Goal: Task Accomplishment & Management: Manage account settings

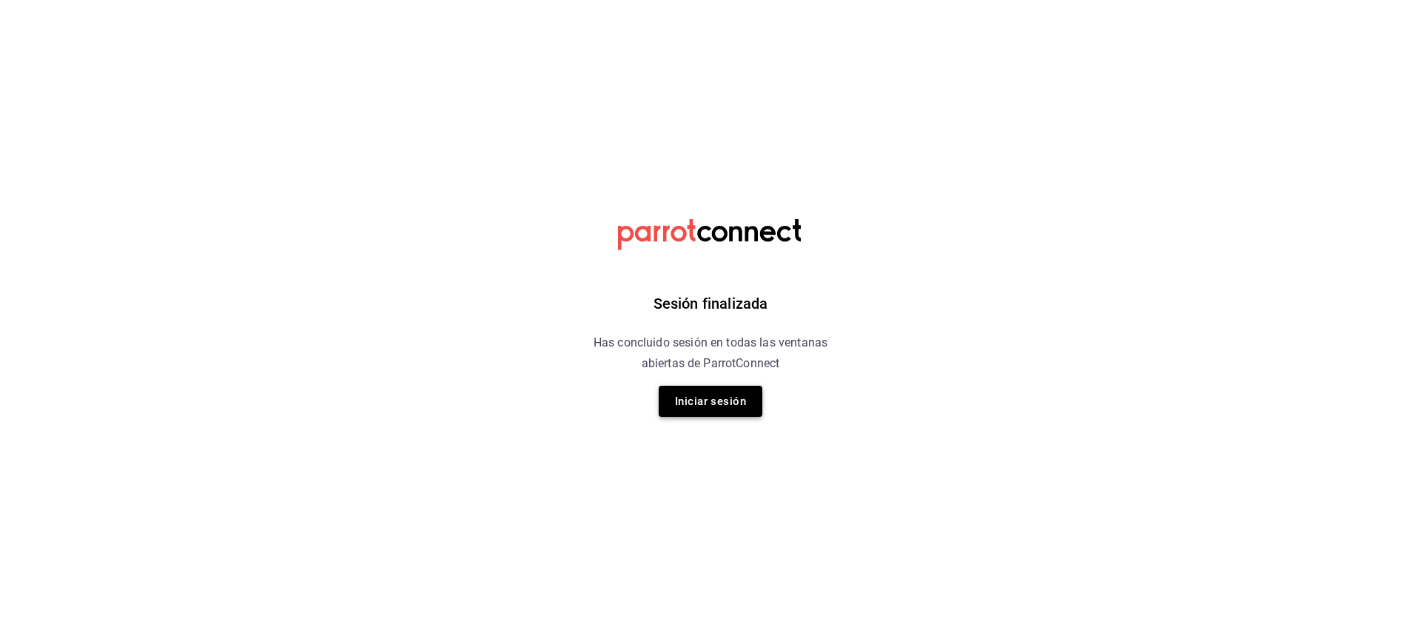
click at [733, 397] on button "Iniciar sesión" at bounding box center [711, 400] width 104 height 31
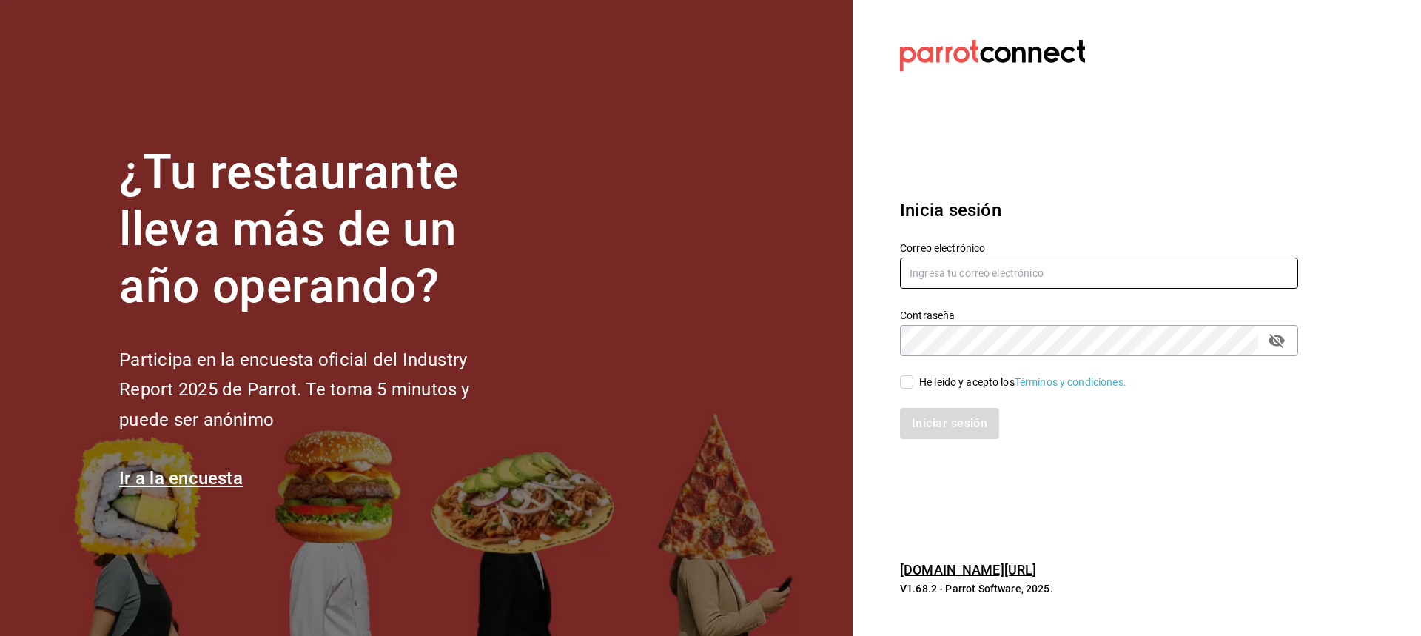
click at [1084, 269] on input "text" at bounding box center [1099, 272] width 398 height 31
type input "[EMAIL_ADDRESS][DOMAIN_NAME]"
click at [921, 377] on div "He leído y acepto los Términos y condiciones." at bounding box center [1022, 382] width 207 height 16
click at [913, 377] on input "He leído y acepto los Términos y condiciones." at bounding box center [906, 381] width 13 height 13
checkbox input "true"
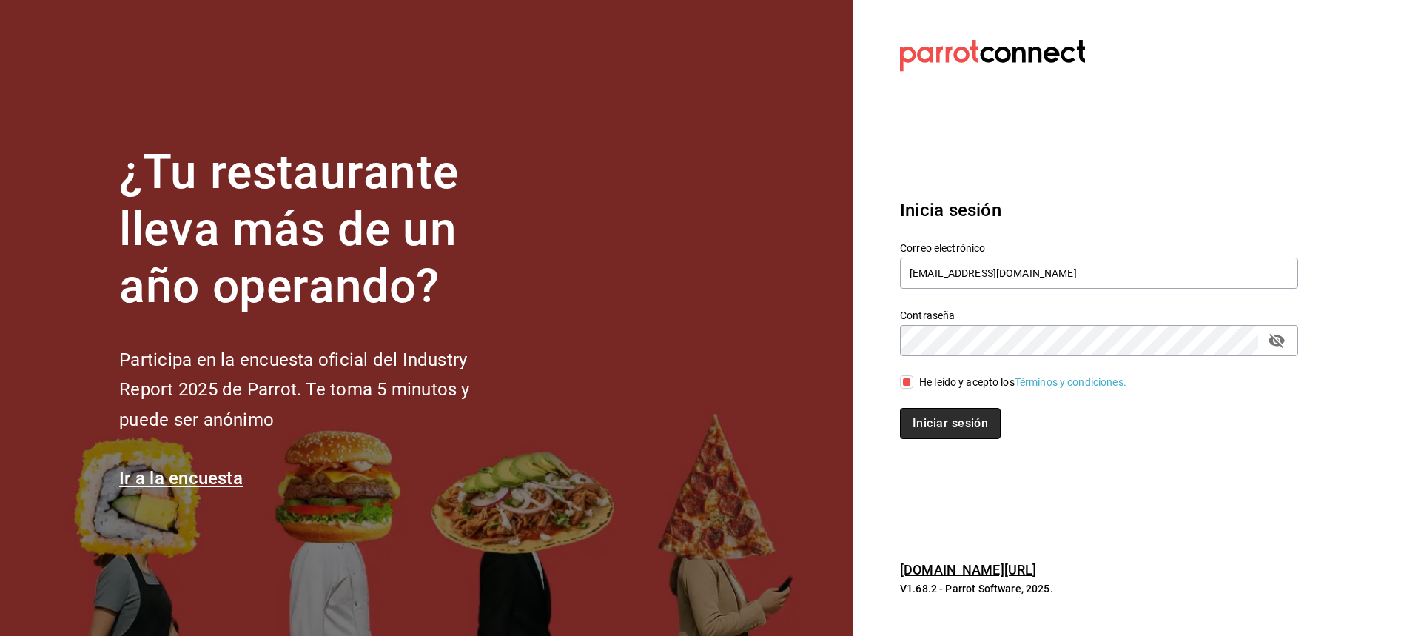
click at [932, 409] on button "Iniciar sesión" at bounding box center [950, 423] width 101 height 31
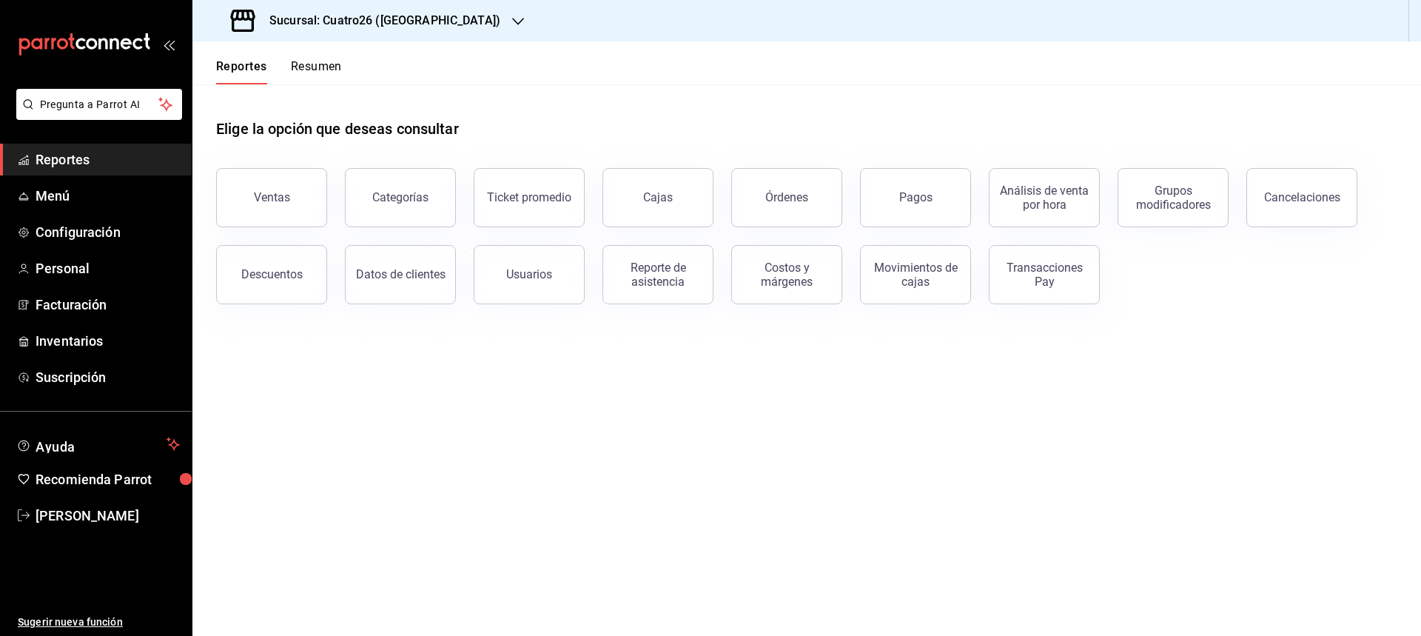
click at [385, 20] on h3 "Sucursal: Cuatro26 ([GEOGRAPHIC_DATA])" at bounding box center [378, 21] width 243 height 18
click at [320, 94] on span "Casa Encanto (Cuernavaca)" at bounding box center [292, 98] width 177 height 16
click at [312, 66] on button "Resumen" at bounding box center [316, 71] width 51 height 25
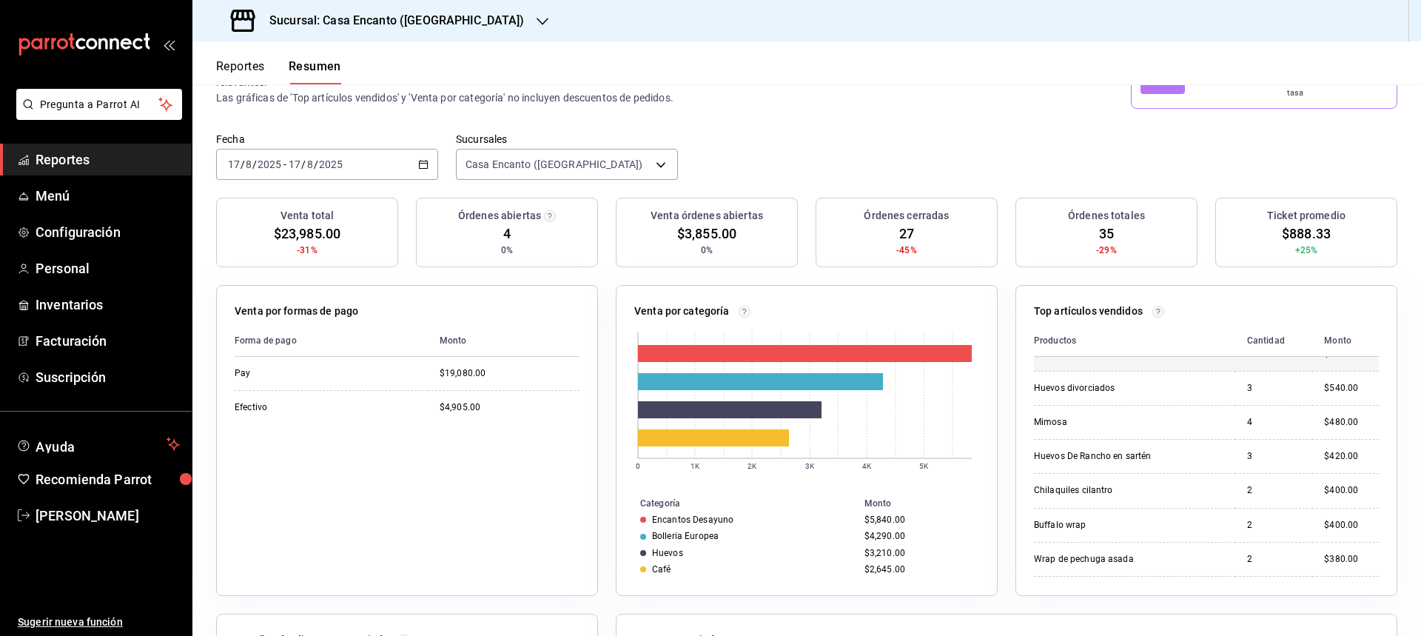
scroll to position [314, 0]
